Goal: Check status: Check status

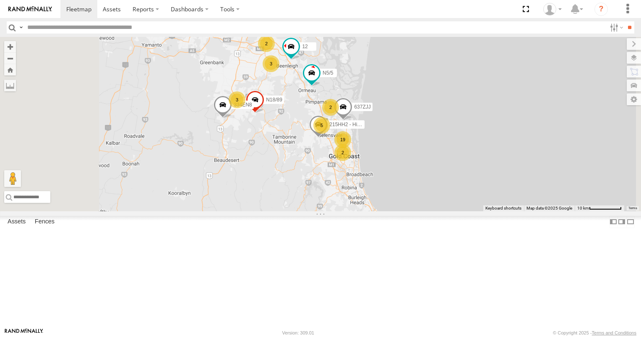
scroll to position [294, 0]
click at [0, 0] on div "N1/1 All Assets" at bounding box center [0, 0] width 0 height 0
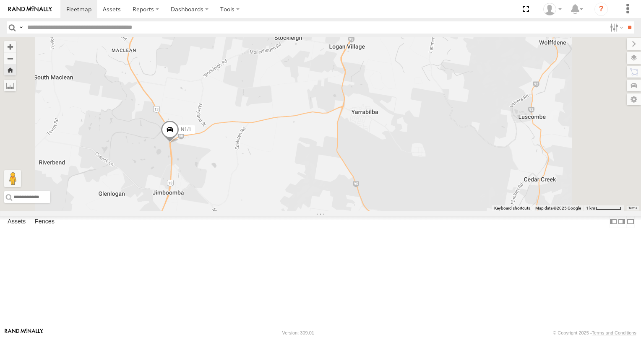
click at [179, 143] on span at bounding box center [170, 131] width 18 height 23
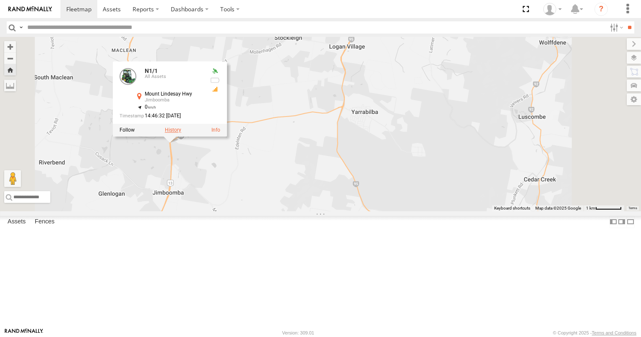
click at [181, 133] on label at bounding box center [173, 131] width 16 height 6
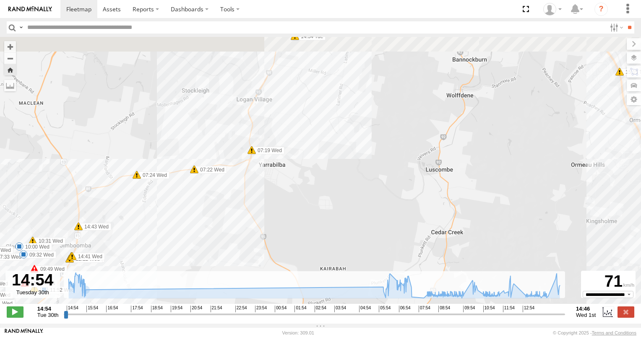
drag, startPoint x: 294, startPoint y: 135, endPoint x: 286, endPoint y: 211, distance: 76.3
click at [289, 204] on div "N1/1 14:54 Tue 15:15 Tue 15:22 Tue 07:10 Wed 07:19 Wed 07:22 Wed 07:24 Wed 14:4…" at bounding box center [320, 175] width 641 height 276
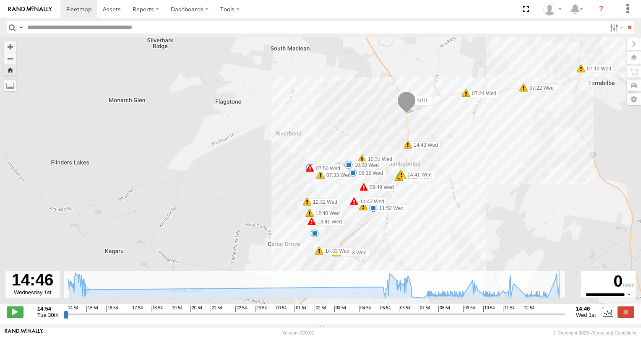
drag, startPoint x: 65, startPoint y: 317, endPoint x: 579, endPoint y: 308, distance: 513.9
type input "**********"
click at [565, 310] on input "range" at bounding box center [314, 314] width 501 height 8
click at [87, 8] on span at bounding box center [78, 9] width 25 height 8
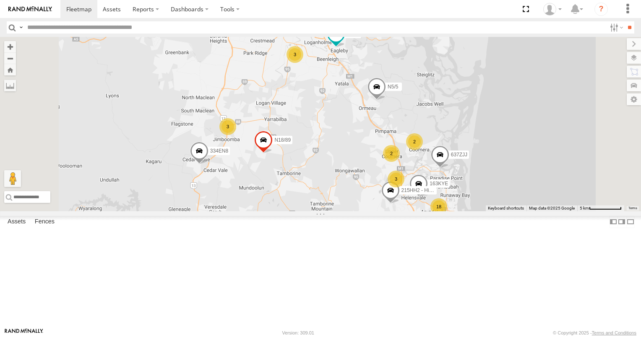
click at [294, 23] on div "2" at bounding box center [285, 14] width 17 height 17
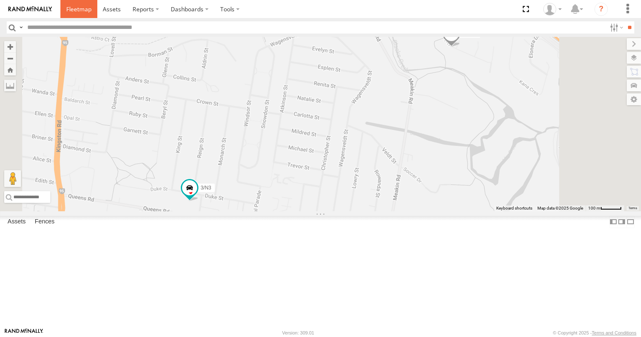
click at [81, 11] on span at bounding box center [78, 9] width 25 height 8
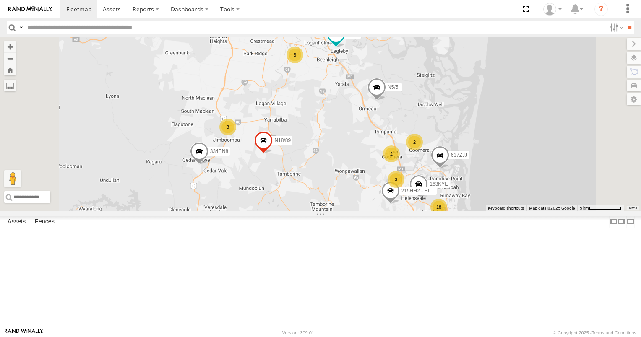
click at [423, 151] on div "2" at bounding box center [414, 142] width 17 height 17
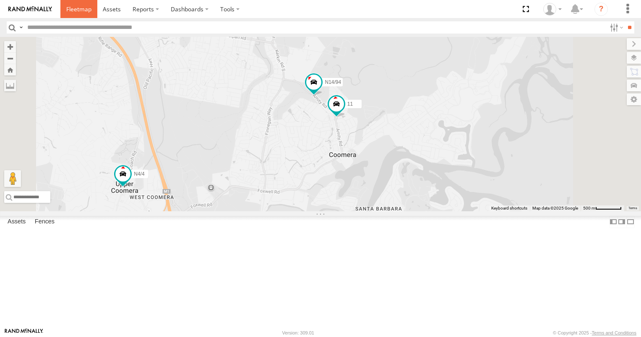
click at [79, 9] on span at bounding box center [78, 9] width 25 height 8
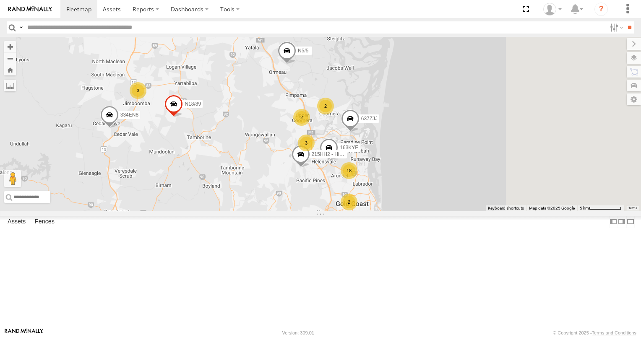
drag, startPoint x: 492, startPoint y: 211, endPoint x: 388, endPoint y: 170, distance: 111.6
click at [310, 126] on div "2" at bounding box center [301, 117] width 17 height 17
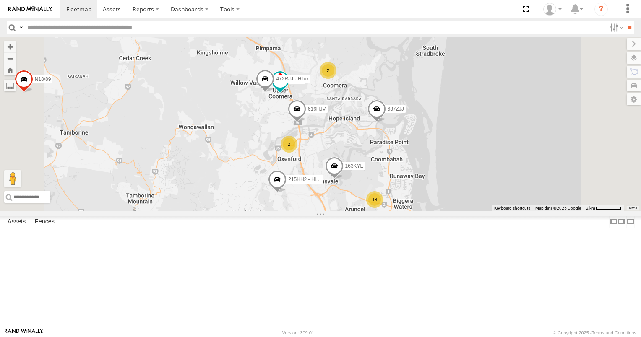
drag, startPoint x: 357, startPoint y: 209, endPoint x: 354, endPoint y: 168, distance: 40.8
click at [354, 171] on div "637ZJJ 334EN8 N5/5 12 N18/89 163KYE 215HH2 - Hilux 2 N4/4 18 2 616HJV 2 472RJJ …" at bounding box center [320, 124] width 641 height 174
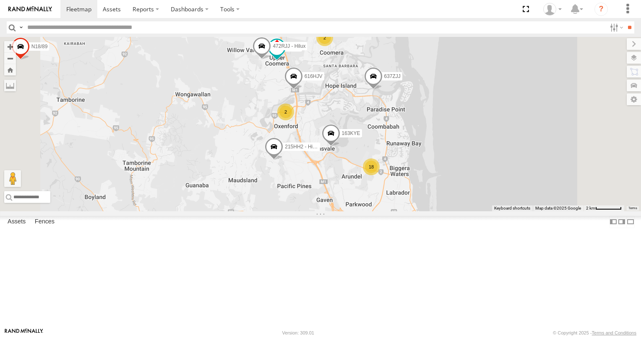
click at [379, 238] on div "2" at bounding box center [370, 229] width 17 height 17
